Goal: Find contact information: Find contact information

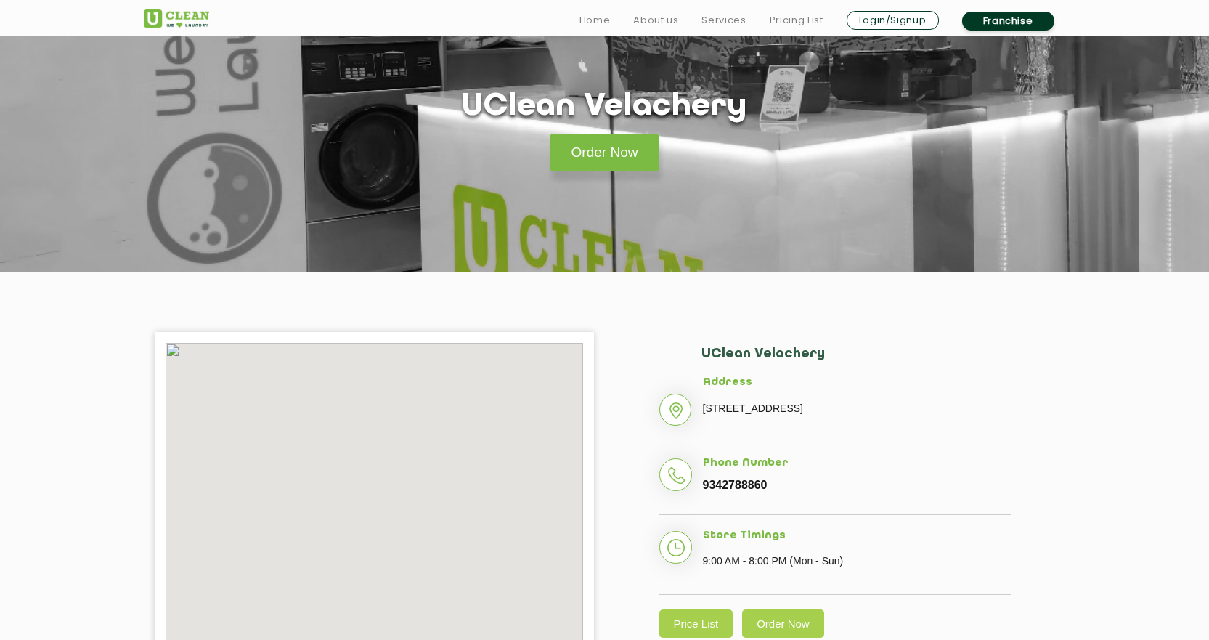
scroll to position [73, 0]
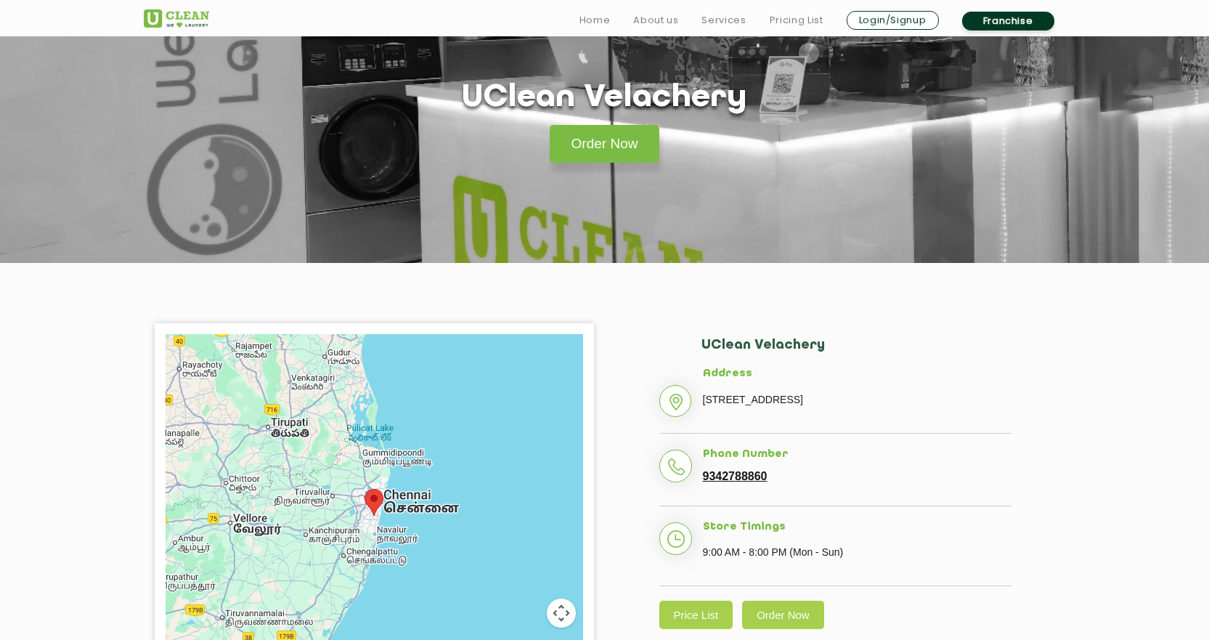
drag, startPoint x: 921, startPoint y: 422, endPoint x: 673, endPoint y: 334, distance: 263.6
click at [673, 334] on div "UClean Velachery Address [STREET_ADDRESS] Phone Number 9342788860 Store Timings…" at bounding box center [835, 483] width 439 height 320
click at [928, 361] on h2 "UClean Velachery" at bounding box center [856, 353] width 310 height 30
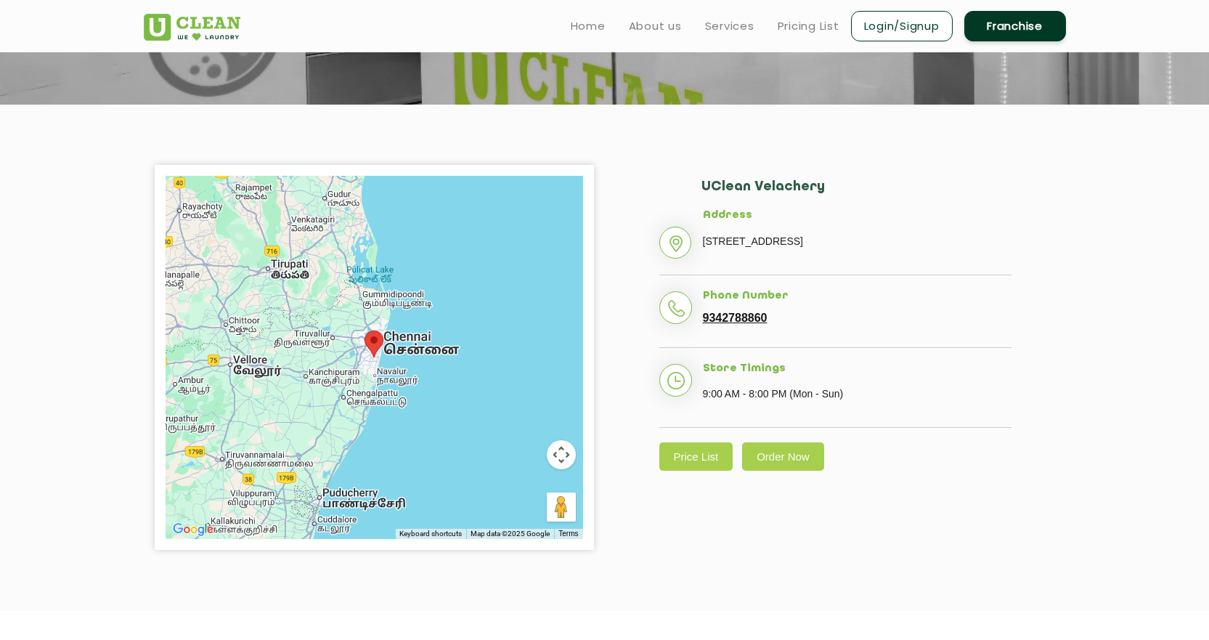
scroll to position [175, 0]
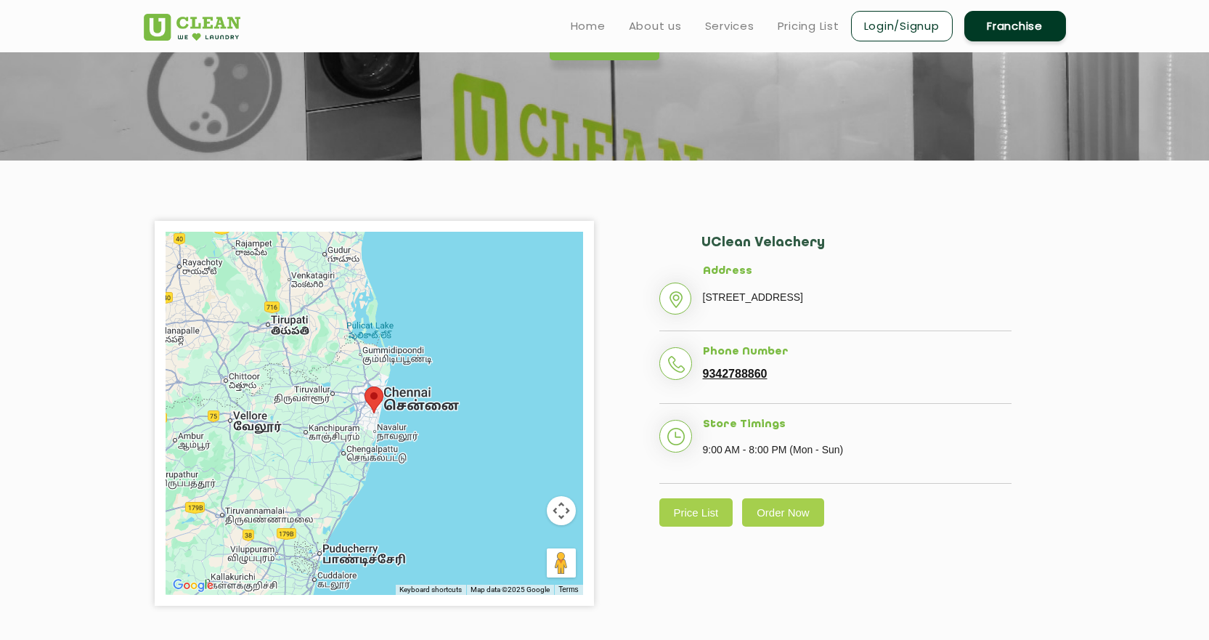
click at [717, 380] on link "9342788860" at bounding box center [735, 373] width 65 height 13
click at [897, 393] on li "Phone Number [PHONE_NUMBER]" at bounding box center [835, 375] width 352 height 58
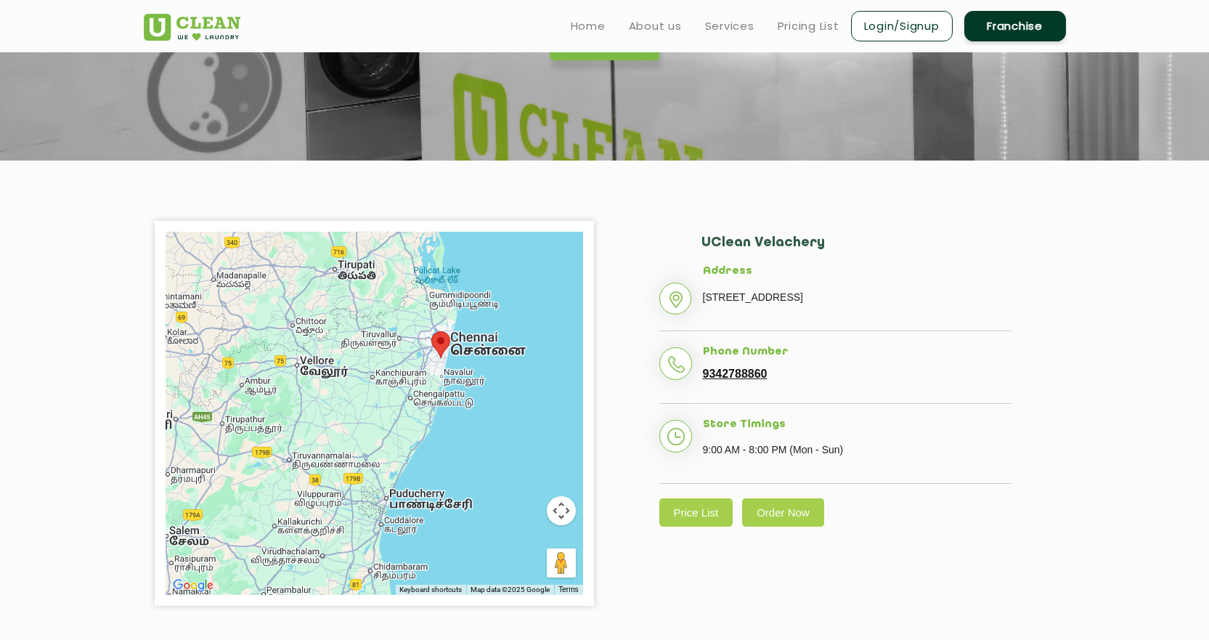
drag, startPoint x: 411, startPoint y: 407, endPoint x: 457, endPoint y: 352, distance: 71.7
click at [457, 352] on div at bounding box center [374, 413] width 417 height 363
